Goal: Information Seeking & Learning: Learn about a topic

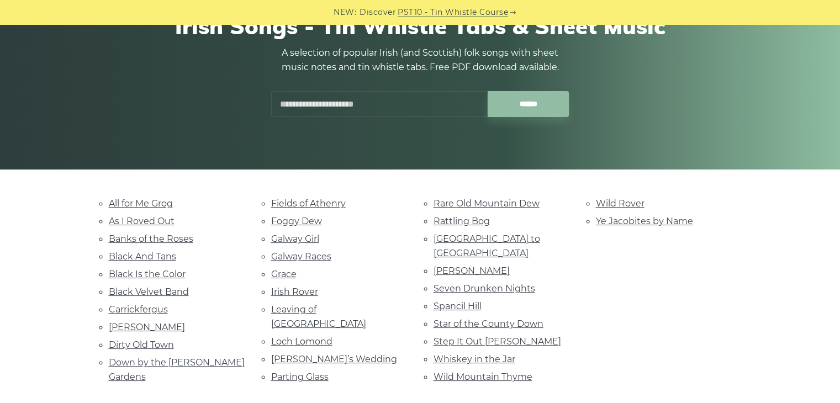
scroll to position [121, 0]
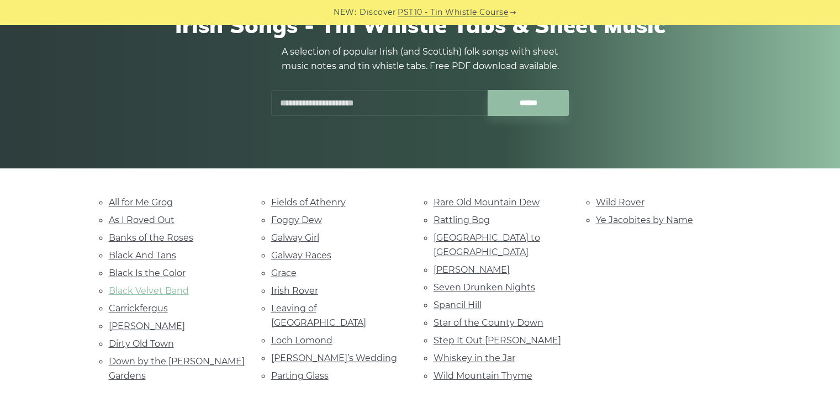
click at [147, 286] on link "Black Velvet Band" at bounding box center [149, 291] width 80 height 10
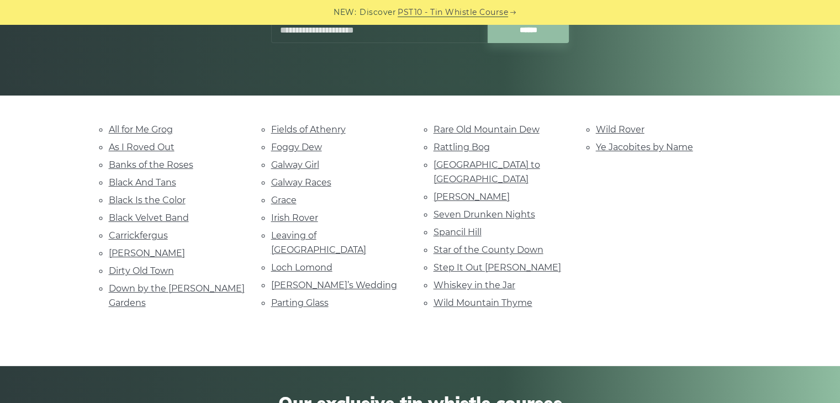
scroll to position [194, 0]
click at [129, 181] on link "Black And Tans" at bounding box center [142, 182] width 67 height 10
click at [130, 250] on link "Danny Boy" at bounding box center [147, 253] width 76 height 10
click at [158, 266] on link "Dirty Old Town" at bounding box center [141, 271] width 65 height 10
click at [288, 127] on link "Fields of Athenry" at bounding box center [308, 129] width 75 height 10
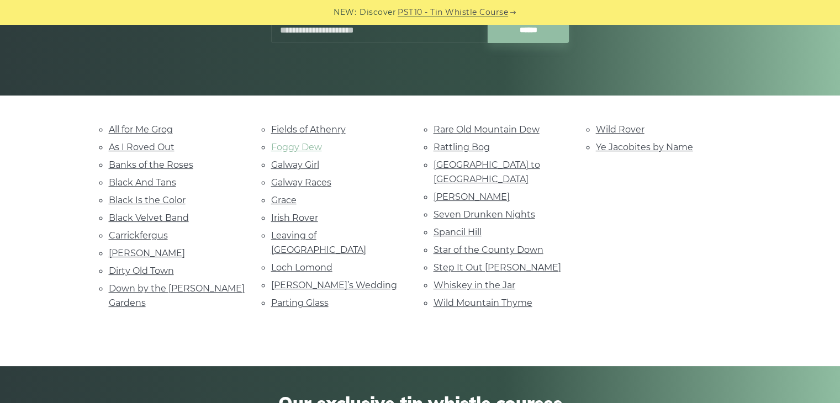
click at [283, 144] on link "Foggy Dew" at bounding box center [296, 147] width 51 height 10
click at [286, 199] on link "Grace" at bounding box center [283, 200] width 25 height 10
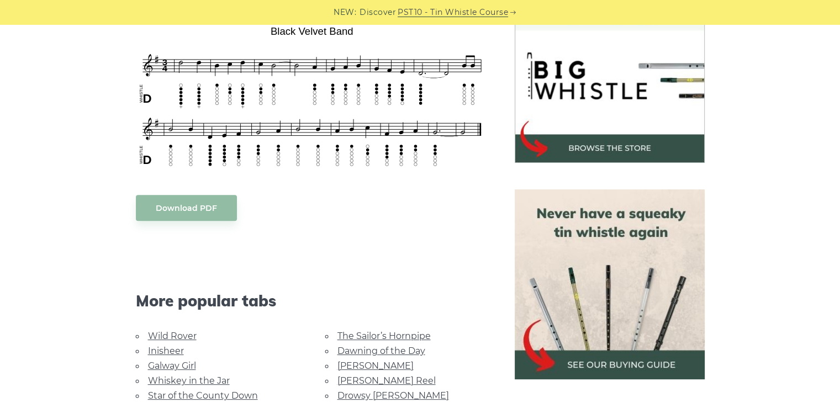
scroll to position [327, 0]
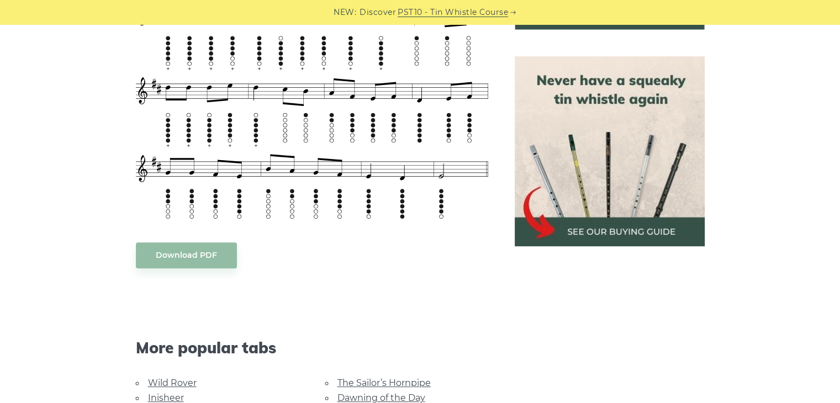
scroll to position [512, 0]
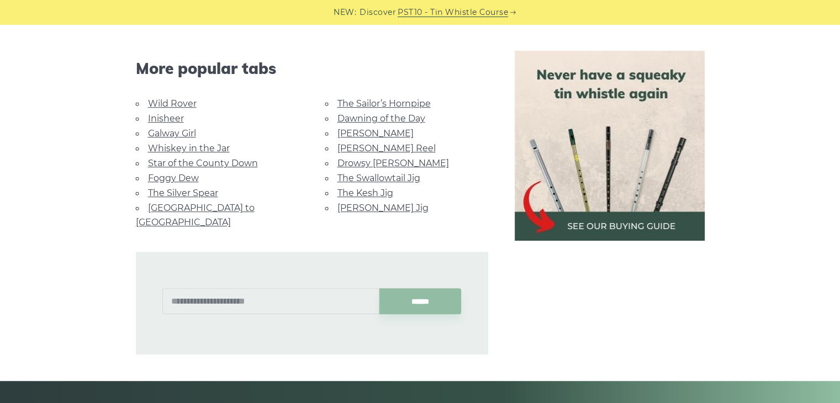
scroll to position [696, 0]
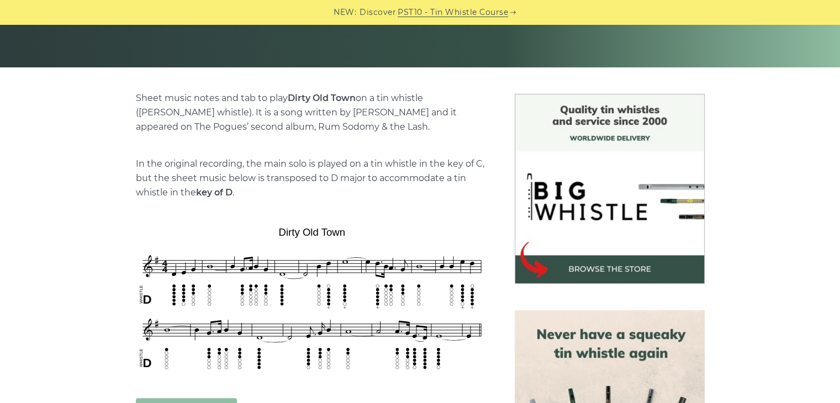
scroll to position [272, 0]
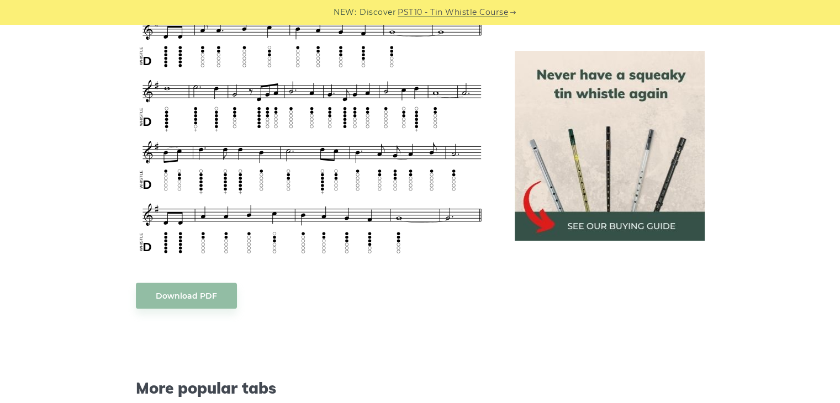
scroll to position [614, 0]
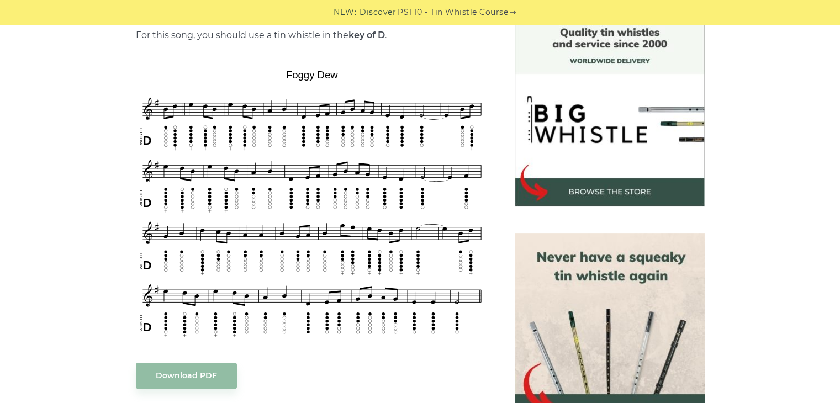
scroll to position [306, 0]
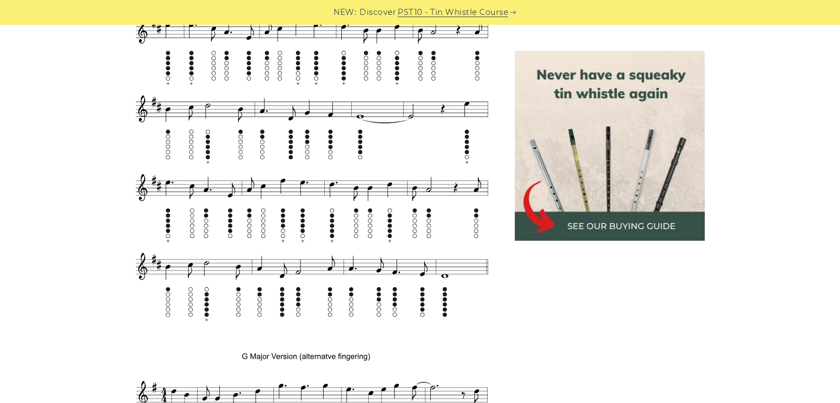
scroll to position [737, 0]
